Goal: Task Accomplishment & Management: Manage account settings

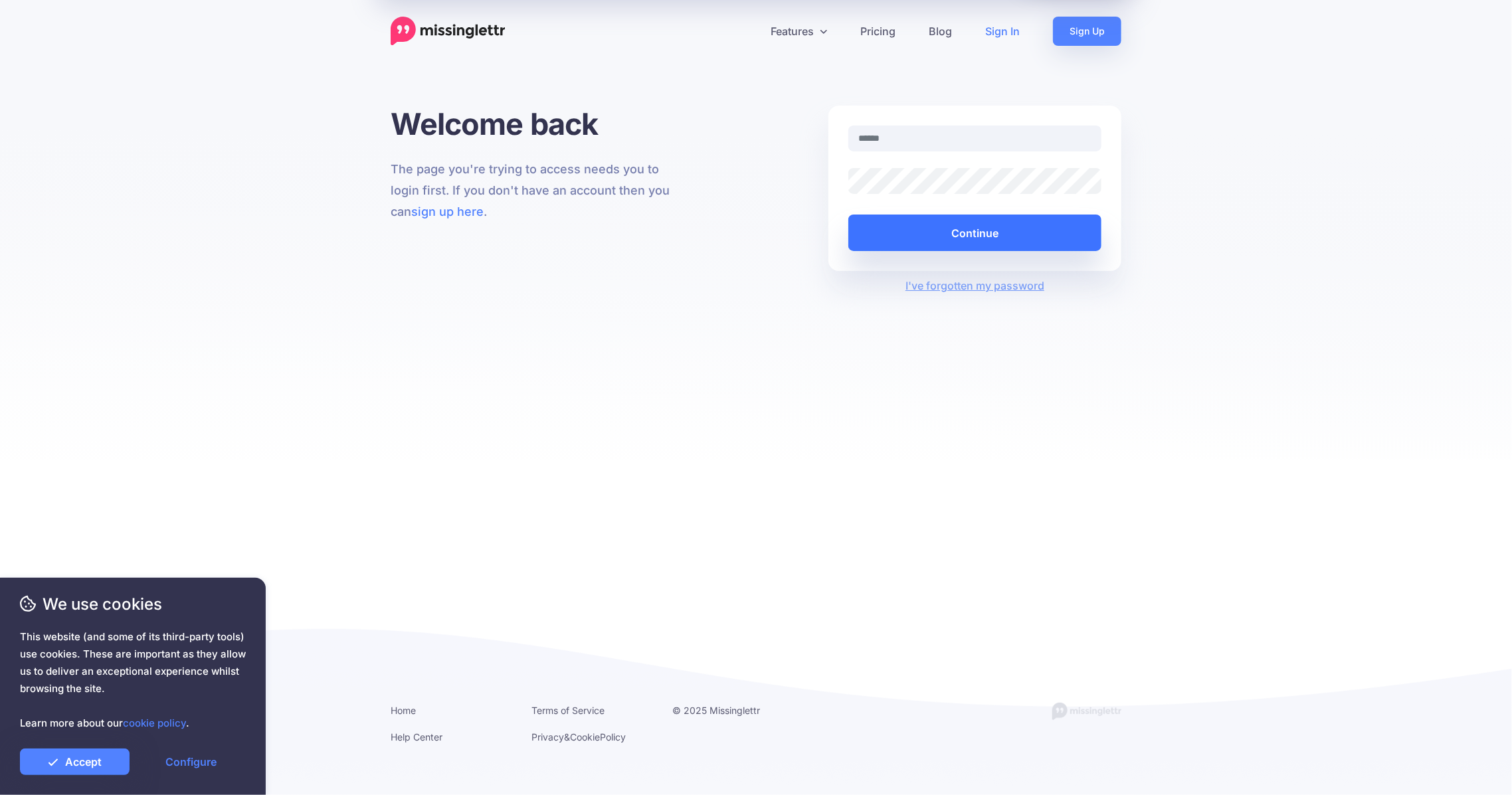
type input "**********"
click at [902, 231] on button "Continue" at bounding box center [975, 233] width 253 height 37
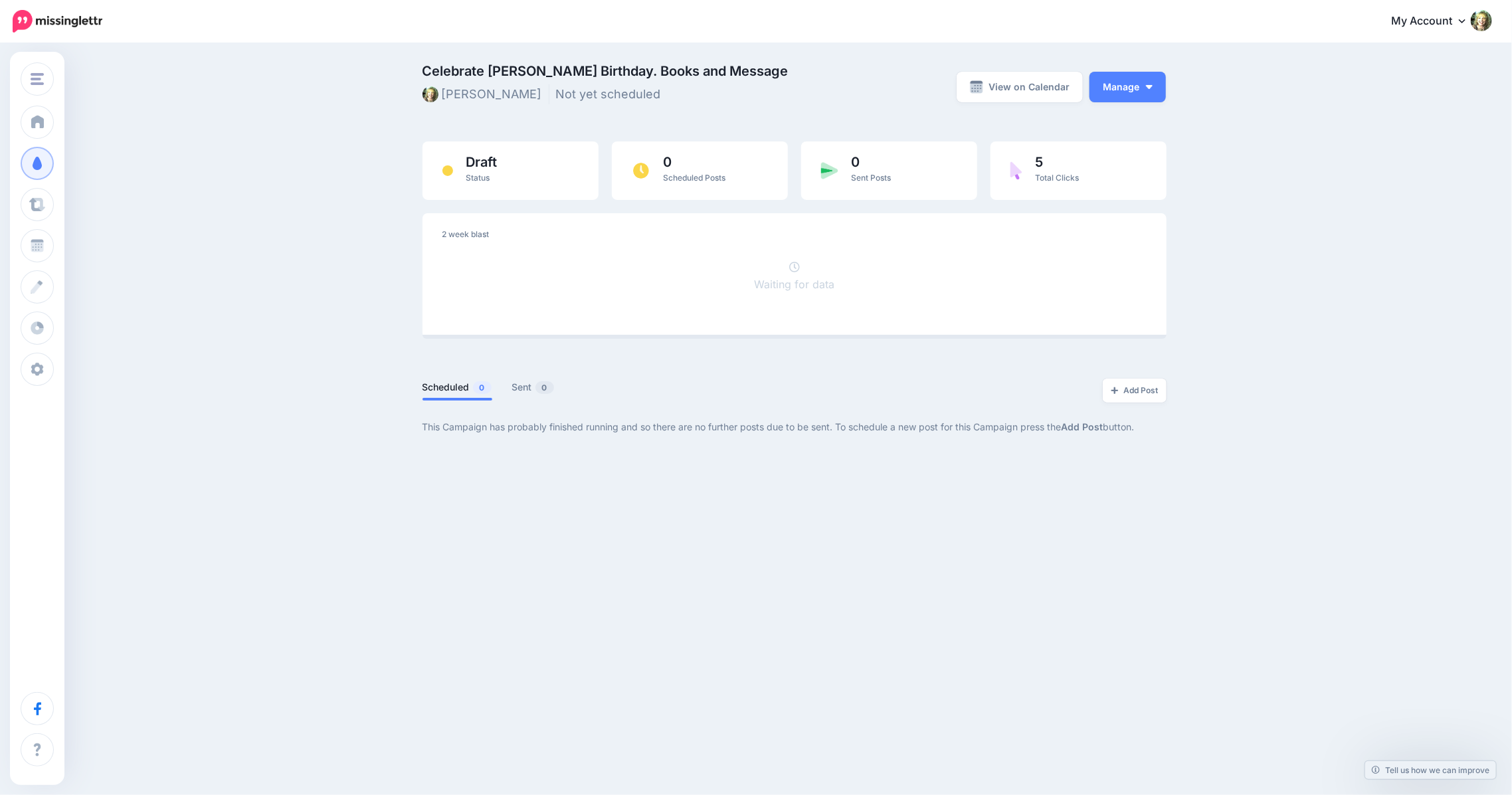
click at [564, 597] on div "JackWalkerPress JackWalkerPress JWP.com Add Workspace Dashboard Campaigns Curat…" at bounding box center [756, 398] width 1512 height 795
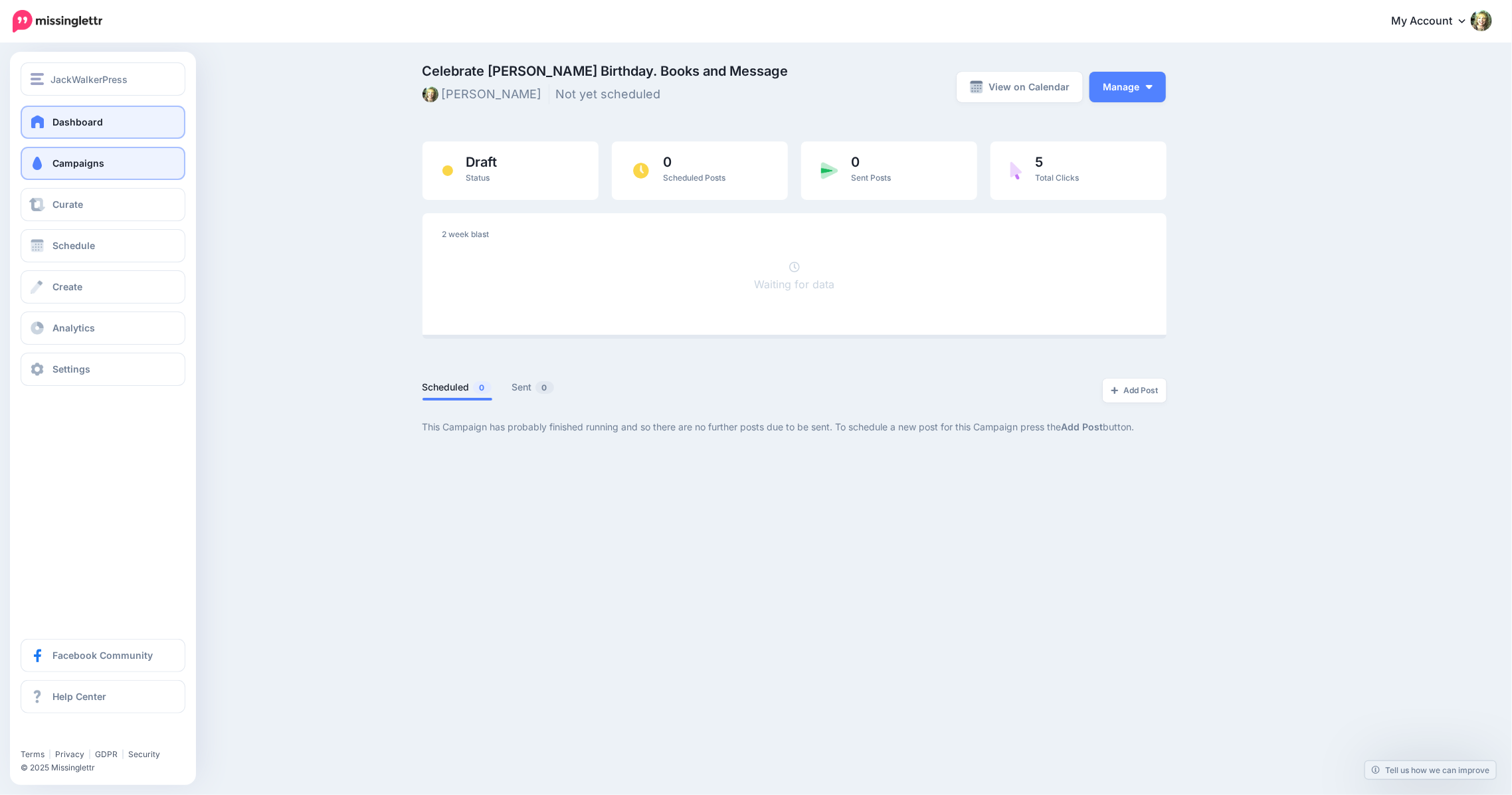
click at [38, 116] on span at bounding box center [38, 122] width 17 height 13
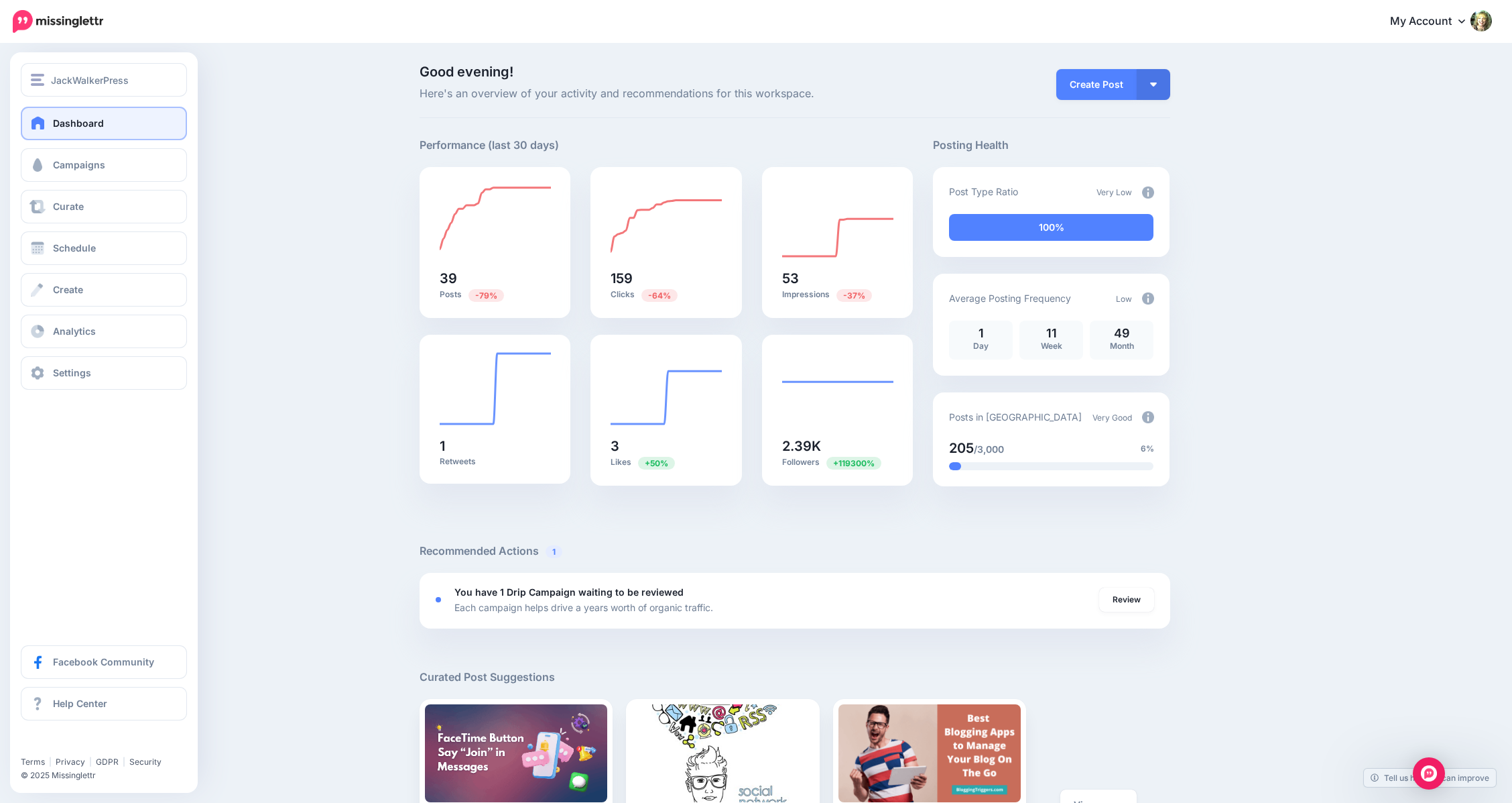
click at [54, 127] on span "Dashboard" at bounding box center [78, 123] width 51 height 12
click at [54, 207] on span "Curate" at bounding box center [68, 206] width 30 height 12
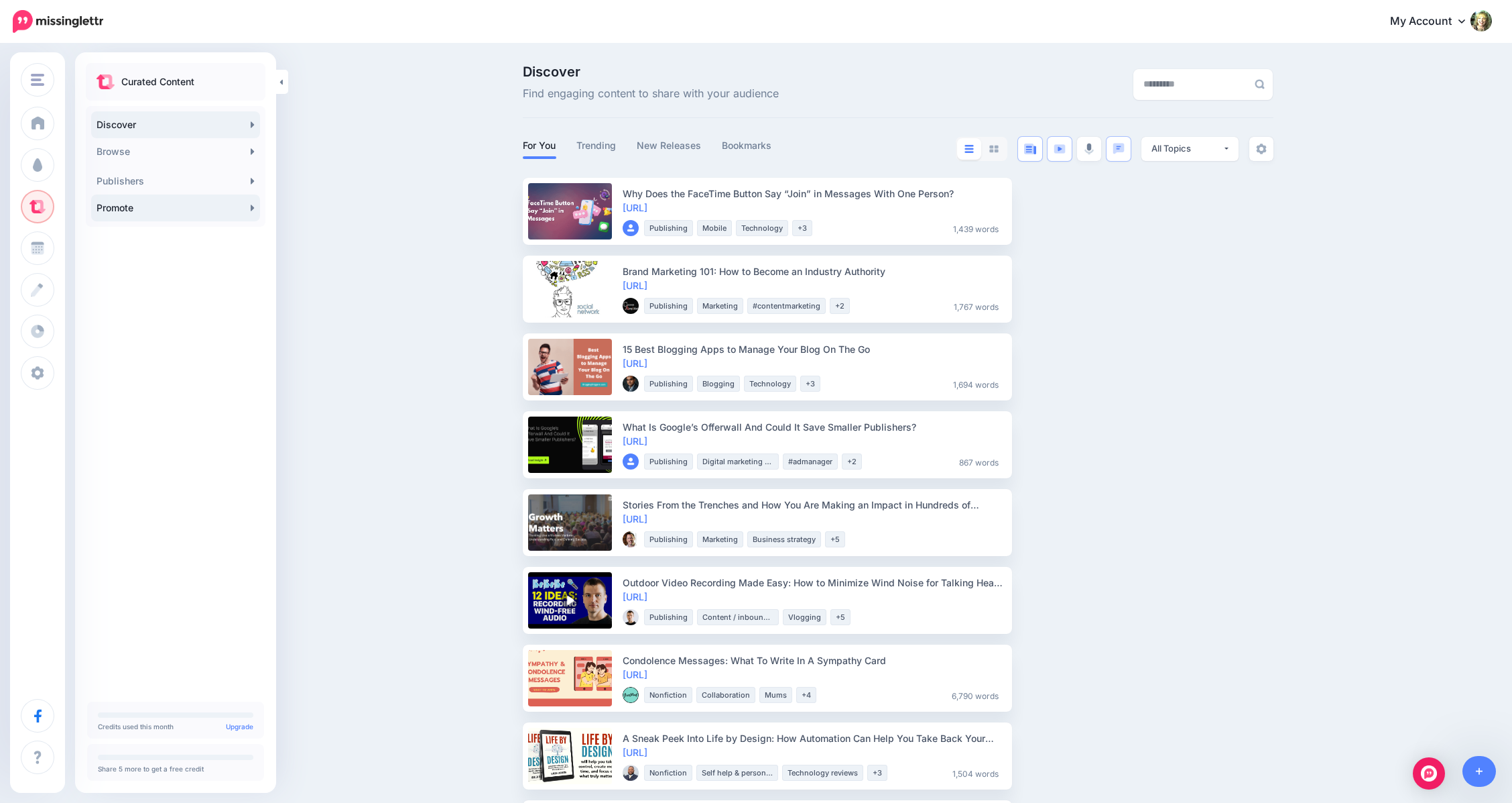
click at [111, 210] on link "Promote" at bounding box center [176, 208] width 169 height 27
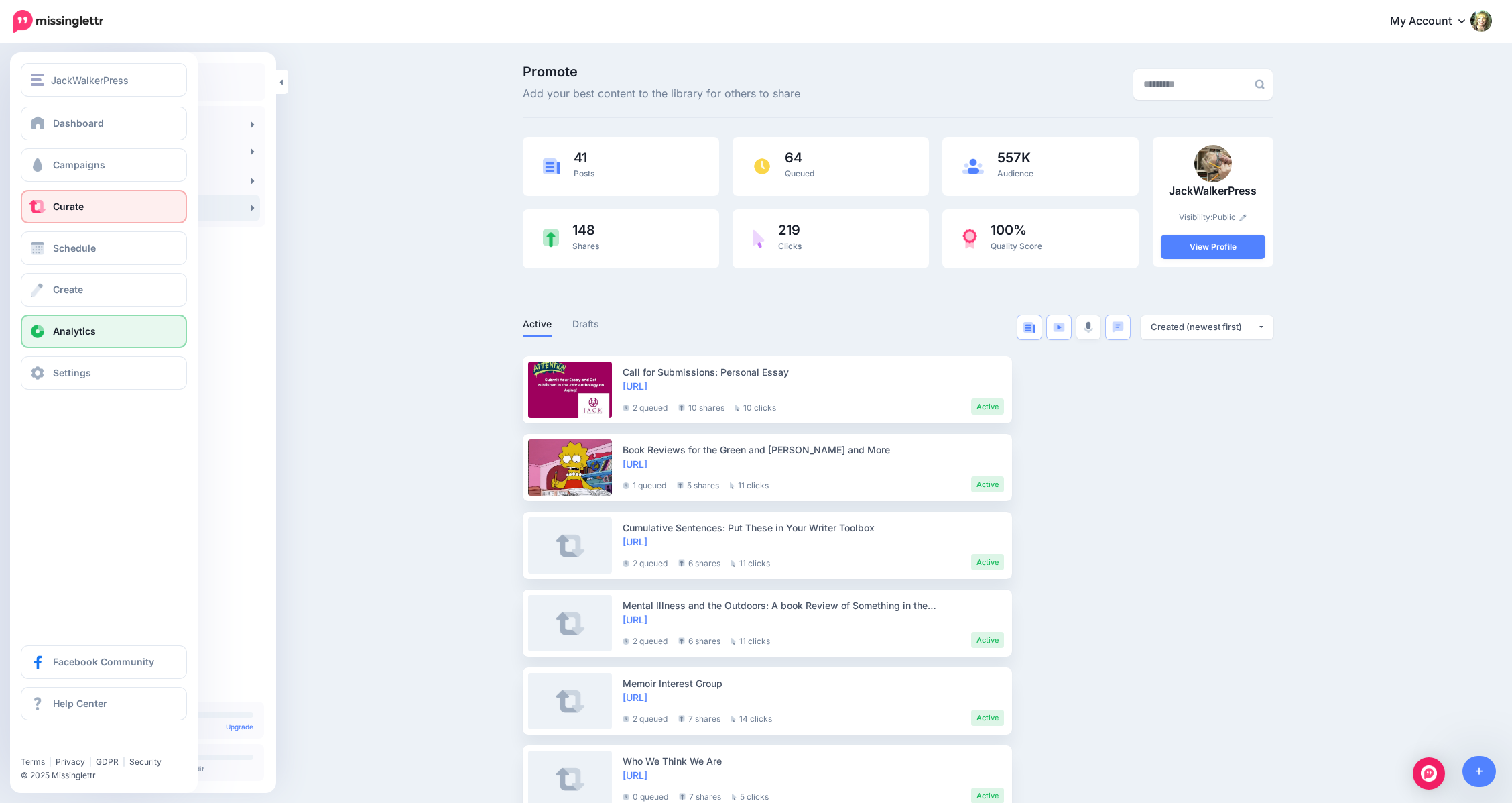
click at [63, 335] on span "Analytics" at bounding box center [74, 331] width 43 height 12
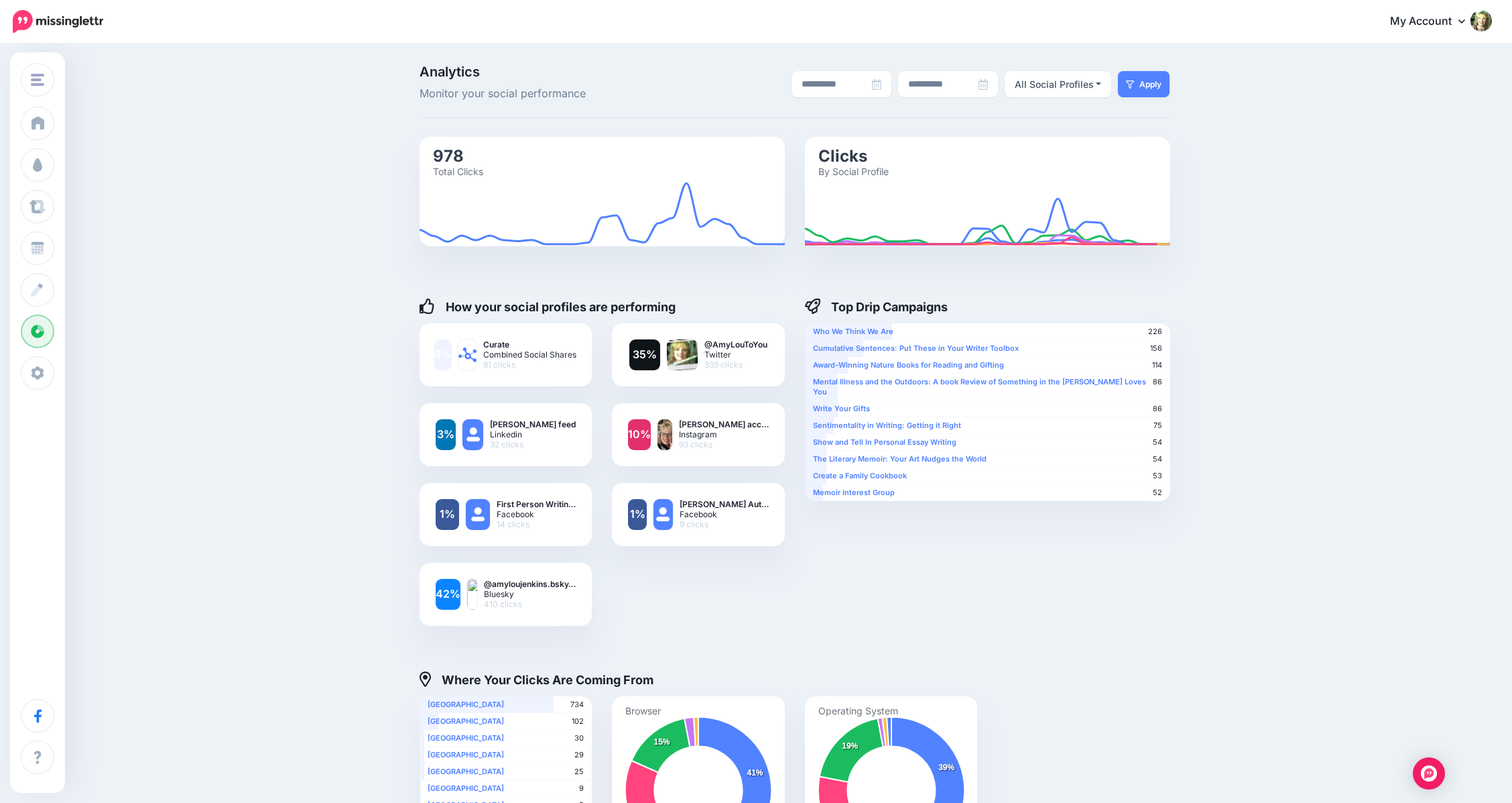
click at [61, 330] on span "Analytics" at bounding box center [74, 331] width 43 height 12
click at [456, 602] on link "42%" at bounding box center [448, 594] width 25 height 31
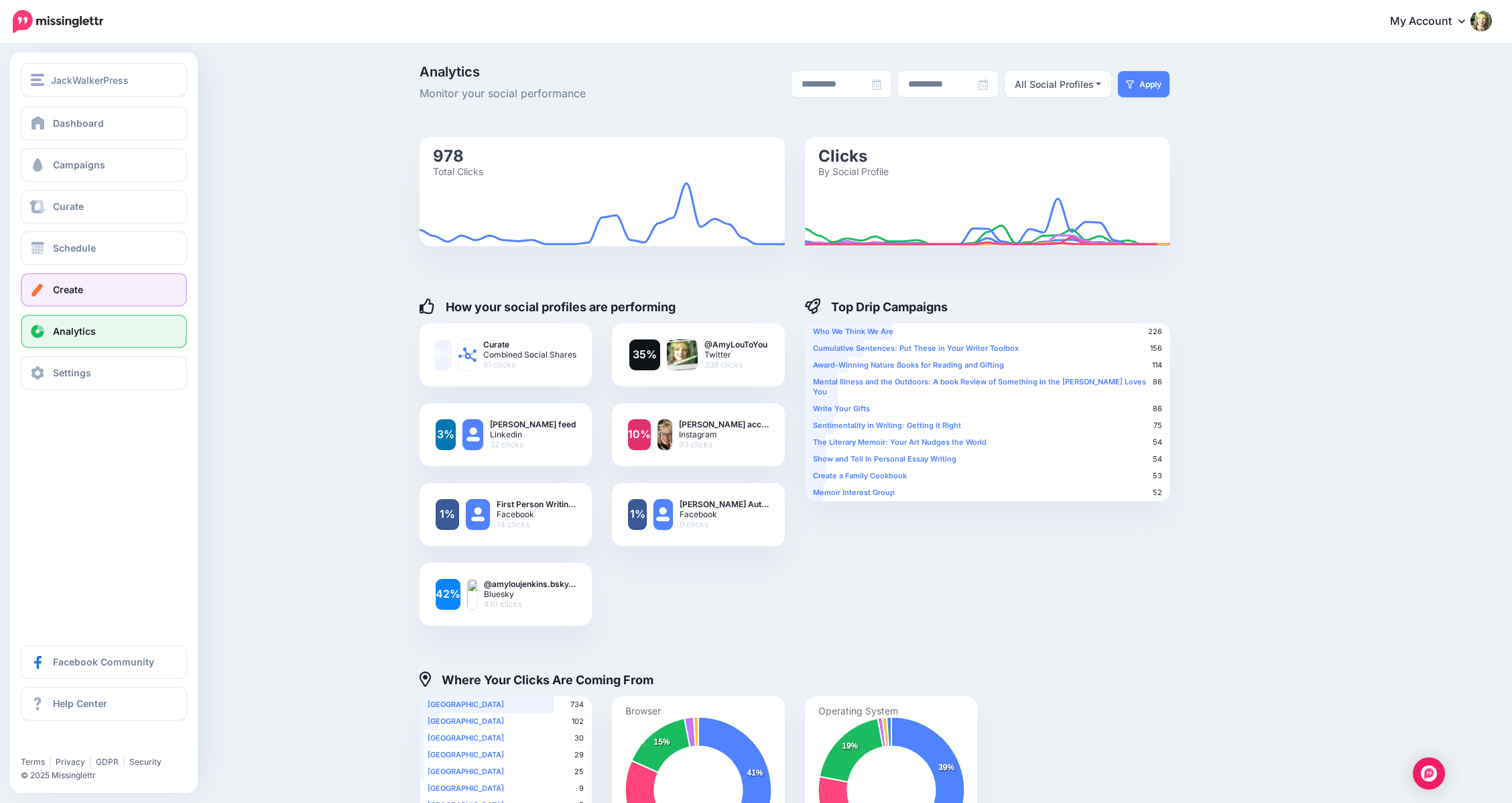
click at [64, 291] on span "Create" at bounding box center [68, 289] width 30 height 12
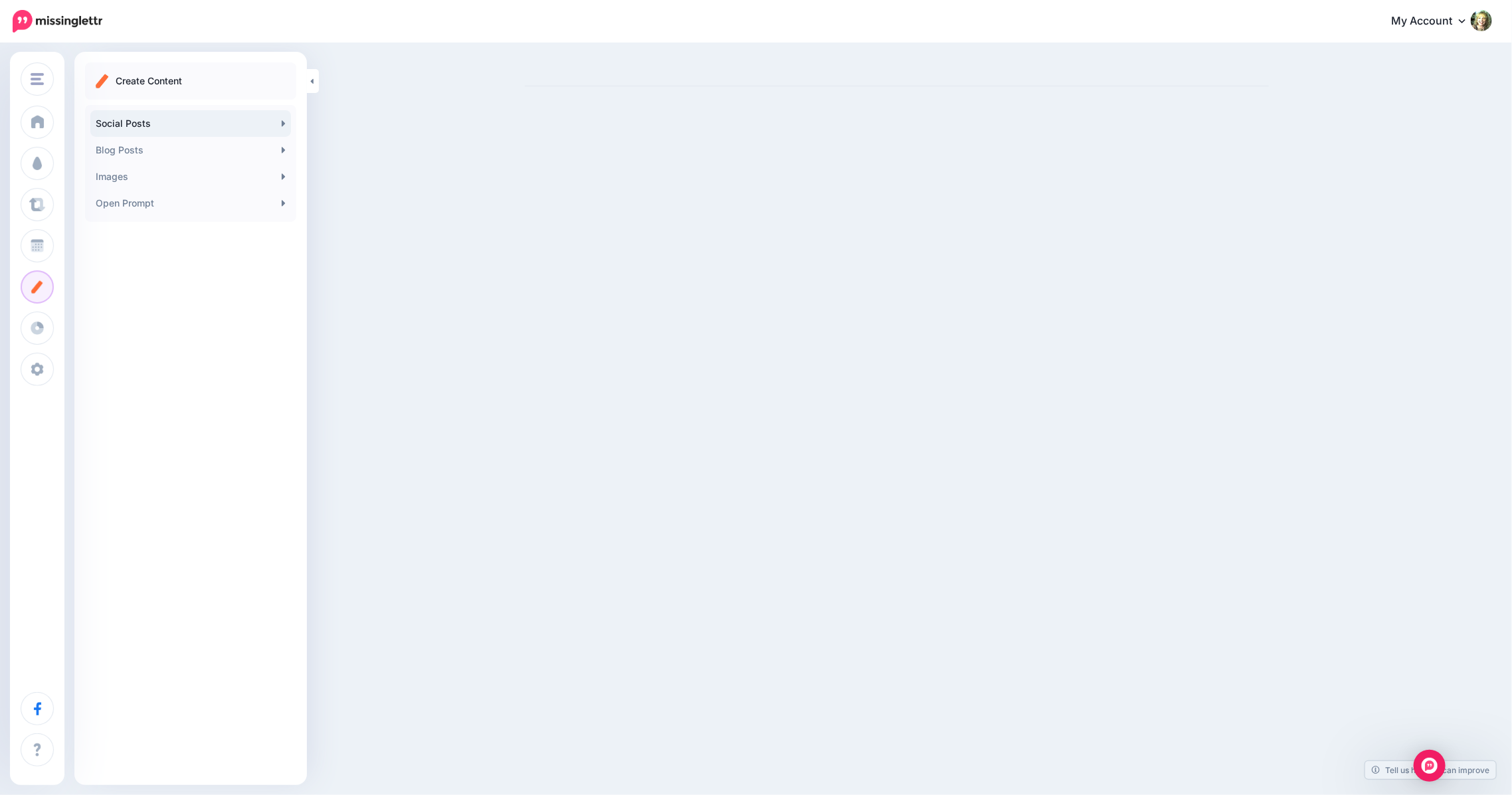
click at [123, 130] on link "Social Posts" at bounding box center [191, 123] width 201 height 27
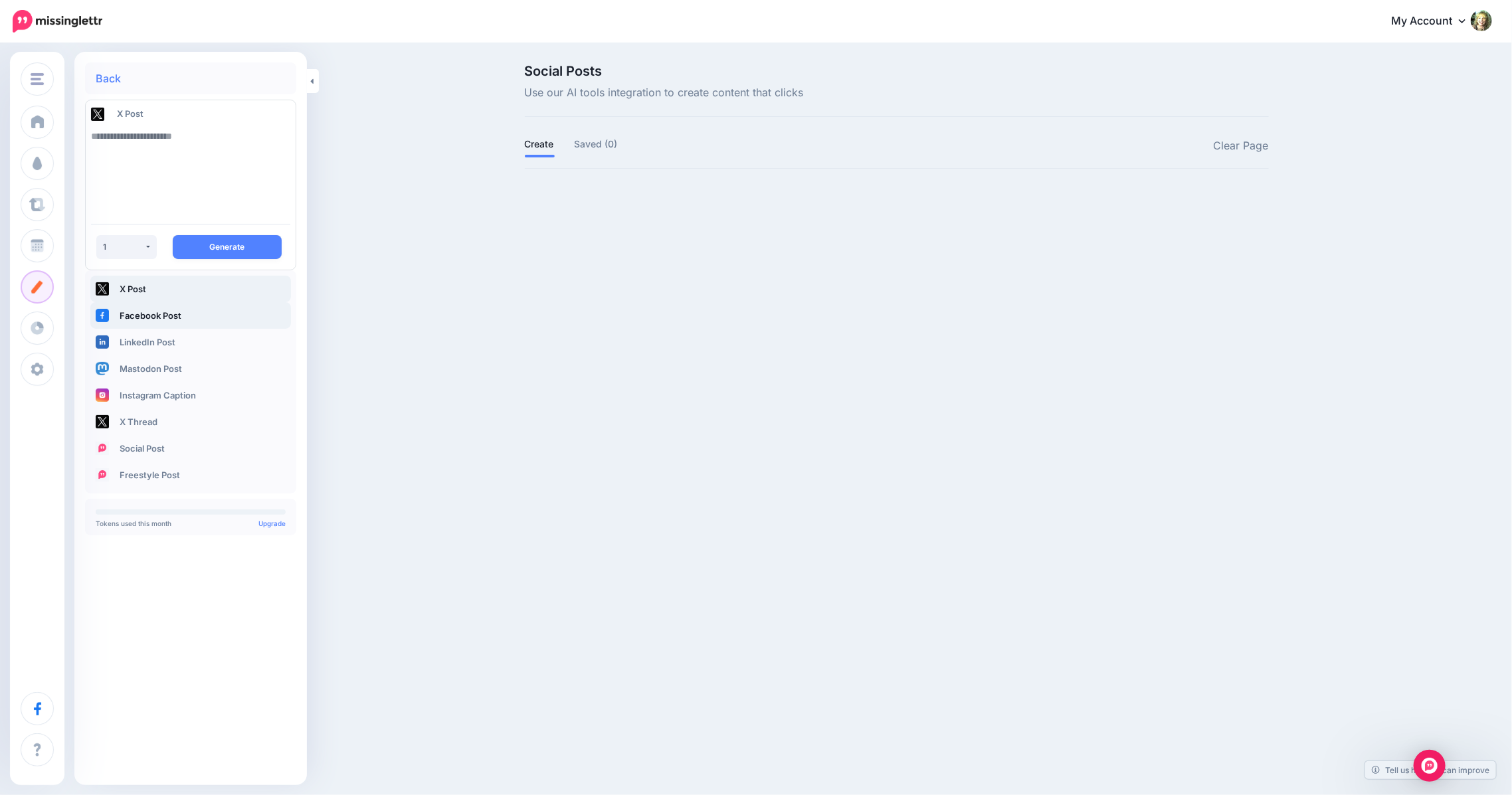
click at [176, 313] on link "Facebook Post" at bounding box center [191, 315] width 201 height 27
click at [138, 440] on link "Social Post" at bounding box center [191, 448] width 201 height 27
click at [562, 429] on div "JackWalkerPress JackWalkerPress [DOMAIN_NAME] Add Workspace Dashboard Campaigns…" at bounding box center [756, 398] width 1512 height 795
